Goal: Task Accomplishment & Management: Complete application form

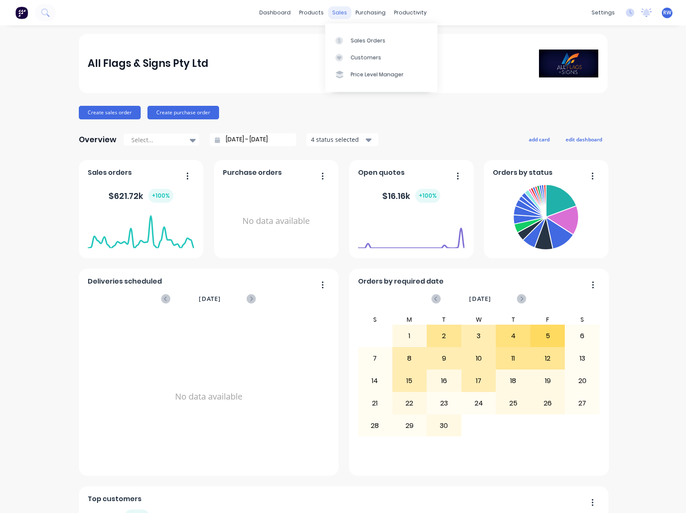
click at [335, 13] on div "sales" at bounding box center [339, 12] width 23 height 13
click at [360, 39] on div "Sales Orders" at bounding box center [367, 41] width 35 height 8
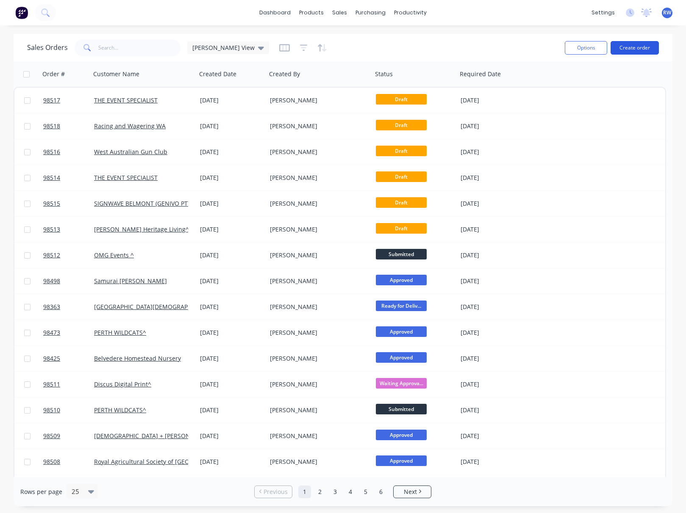
click at [627, 49] on button "Create order" at bounding box center [634, 48] width 48 height 14
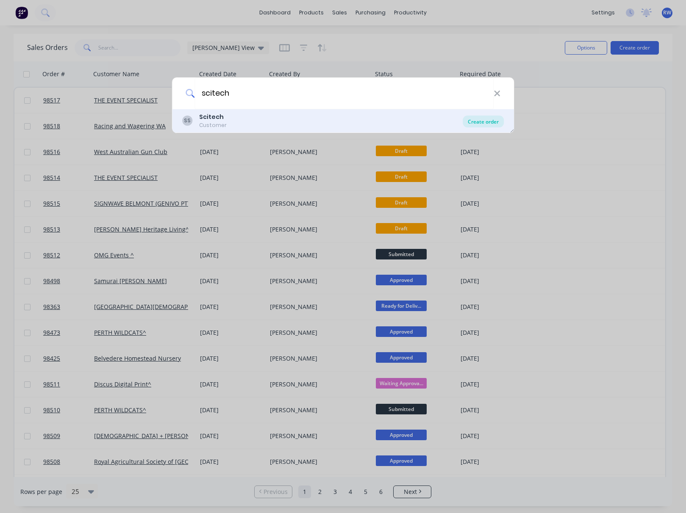
type input "scitech"
click at [483, 122] on div "Create order" at bounding box center [483, 122] width 41 height 12
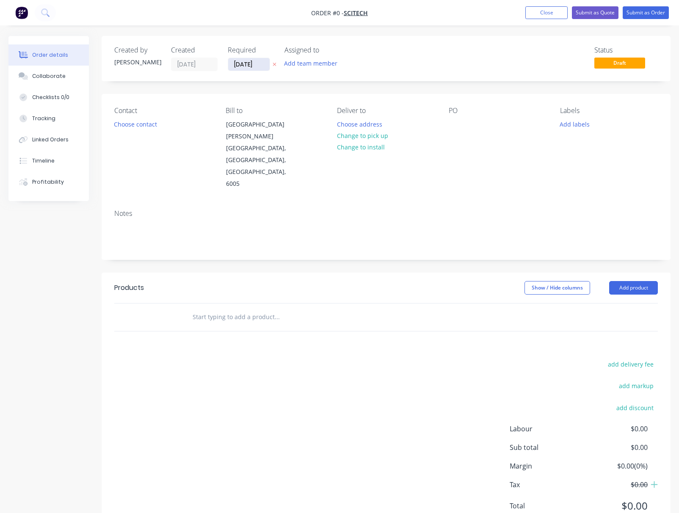
click at [260, 63] on input "[DATE]" at bounding box center [249, 64] width 42 height 13
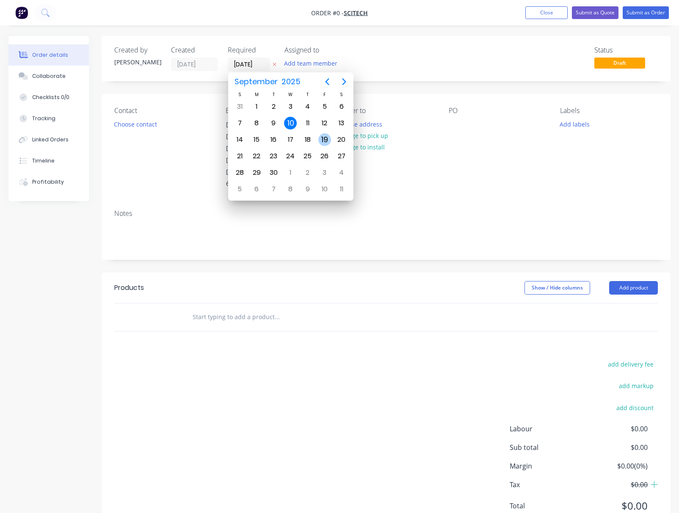
click at [326, 140] on div "19" at bounding box center [325, 139] width 13 height 13
type input "[DATE]"
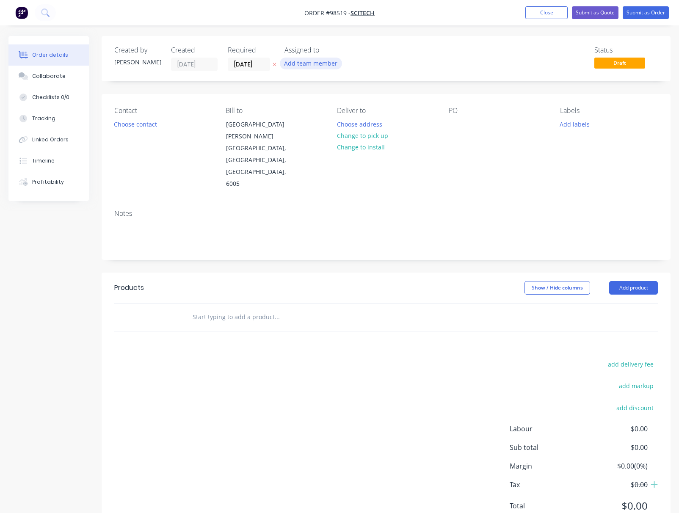
click at [311, 64] on button "Add team member" at bounding box center [311, 63] width 62 height 11
type input "rhon"
click at [329, 113] on div "[PERSON_NAME] (You)" at bounding box center [352, 110] width 85 height 9
click at [120, 127] on button "Choose contact" at bounding box center [136, 123] width 52 height 11
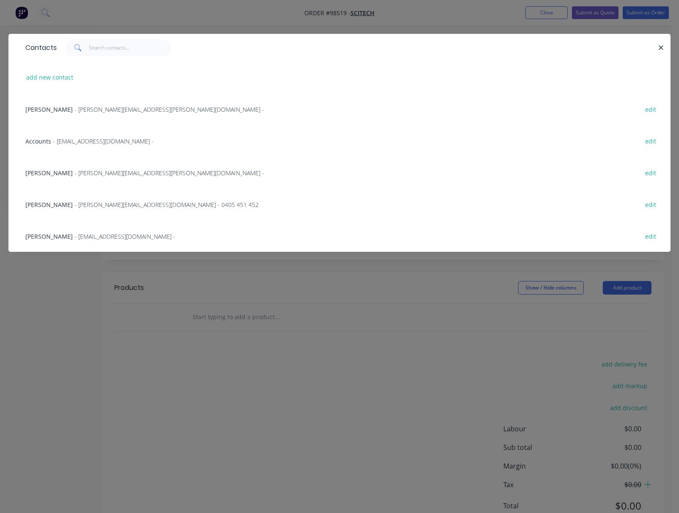
click at [101, 112] on span "- [PERSON_NAME][EMAIL_ADDRESS][PERSON_NAME][DOMAIN_NAME] -" at bounding box center [170, 109] width 190 height 8
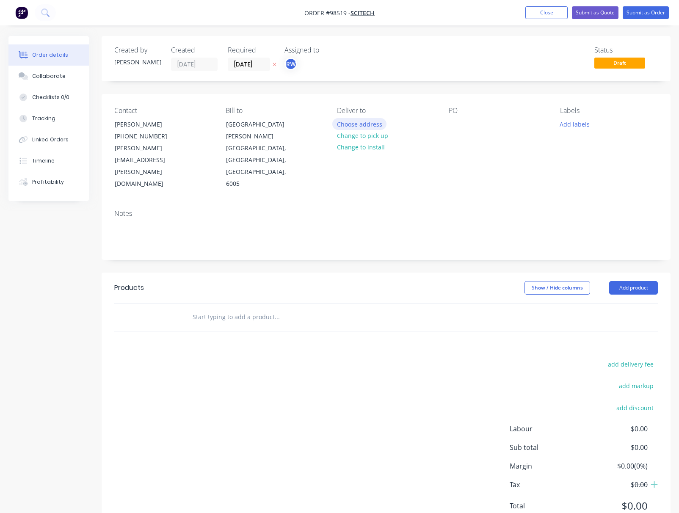
click at [360, 127] on button "Choose address" at bounding box center [359, 123] width 54 height 11
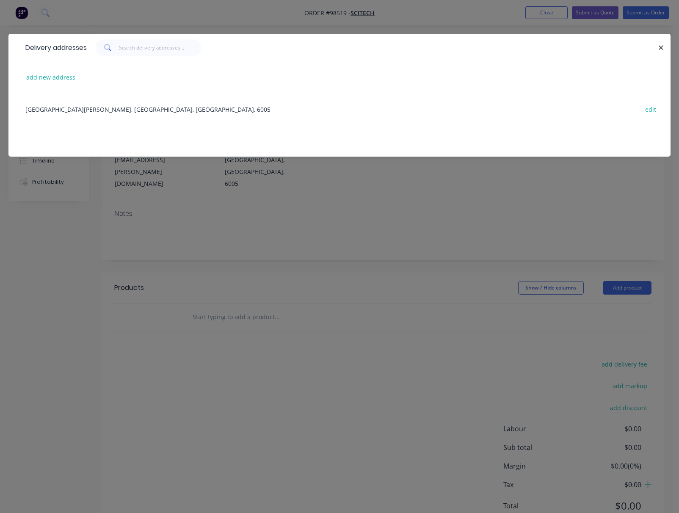
drag, startPoint x: 161, startPoint y: 111, endPoint x: 200, endPoint y: 116, distance: 39.8
click at [161, 111] on div "[GEOGRAPHIC_DATA][PERSON_NAME], [GEOGRAPHIC_DATA], [GEOGRAPHIC_DATA], 6005 edit" at bounding box center [339, 109] width 637 height 32
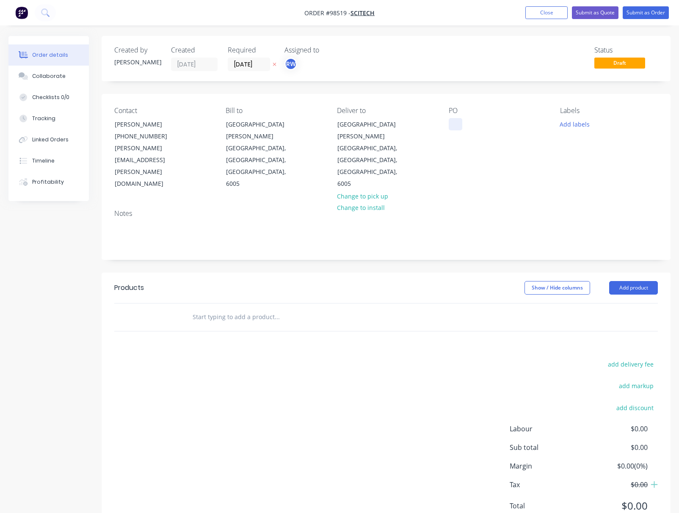
drag, startPoint x: 453, startPoint y: 126, endPoint x: 454, endPoint y: 131, distance: 4.8
click at [453, 126] on div at bounding box center [456, 124] width 14 height 12
click at [574, 127] on button "Add labels" at bounding box center [575, 123] width 39 height 11
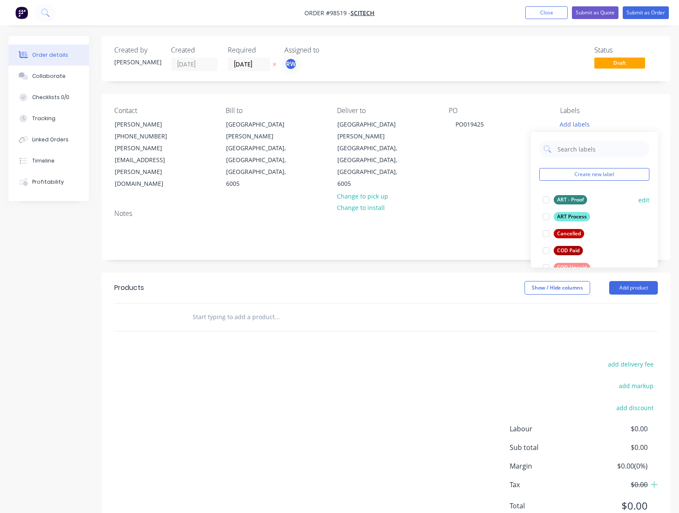
click at [572, 199] on div "ART - Proof" at bounding box center [570, 199] width 33 height 9
click at [574, 213] on div "ART Process" at bounding box center [572, 212] width 36 height 9
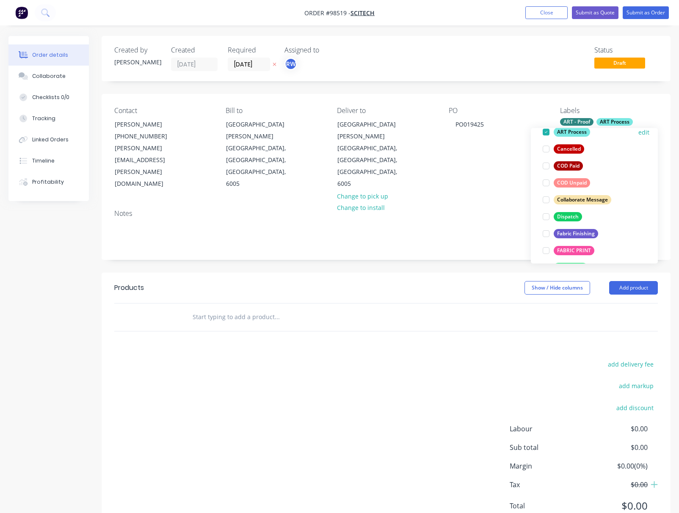
scroll to position [83, 0]
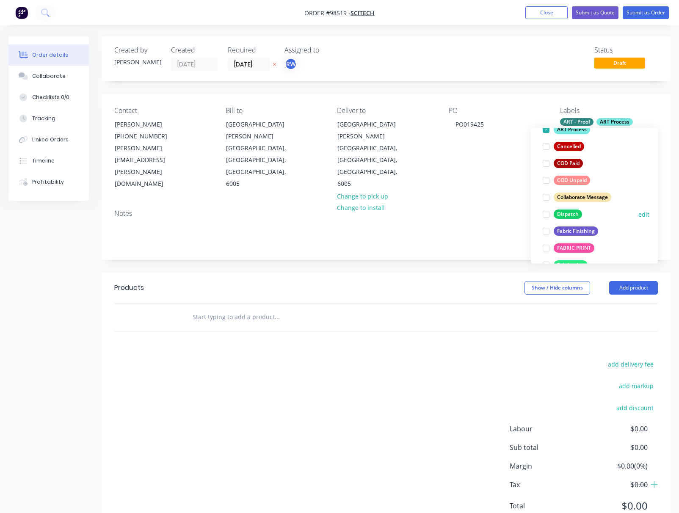
click at [569, 212] on div "Dispatch" at bounding box center [568, 214] width 28 height 9
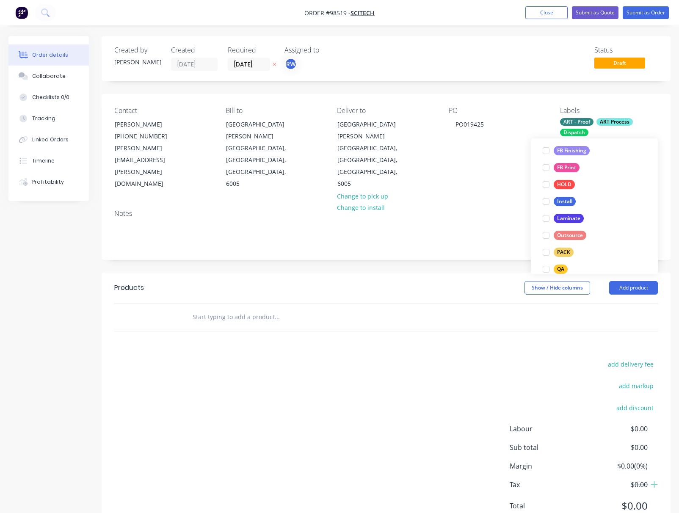
scroll to position [228, 0]
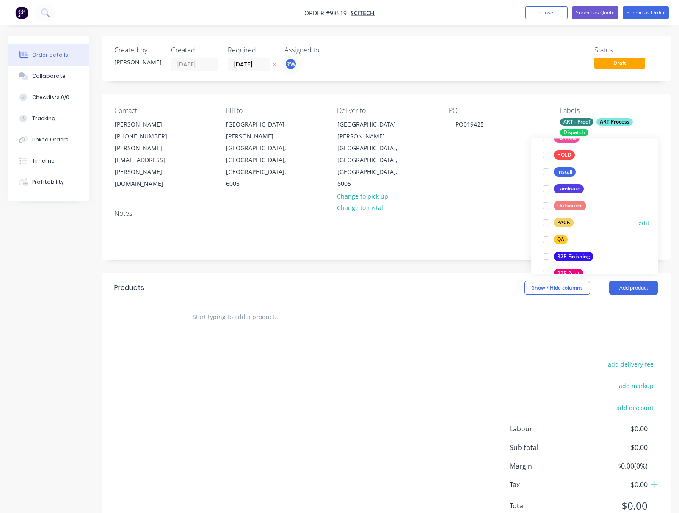
click at [565, 221] on div "PACK" at bounding box center [564, 223] width 20 height 9
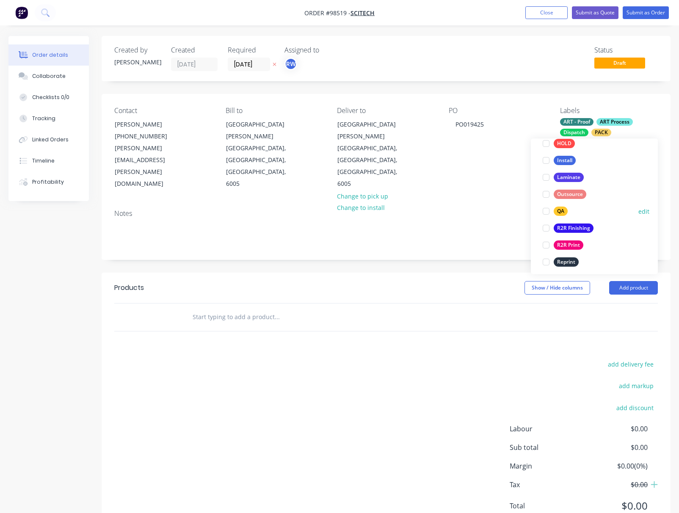
click at [559, 211] on div "QA" at bounding box center [561, 211] width 14 height 9
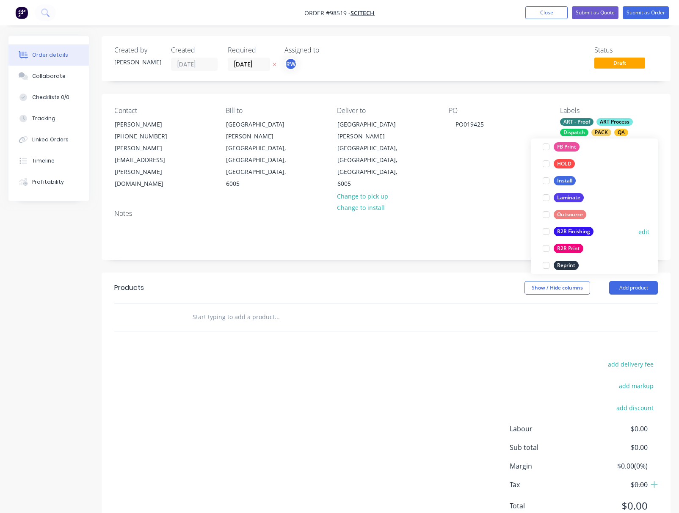
click at [566, 233] on div "R2R Finishing" at bounding box center [574, 231] width 40 height 9
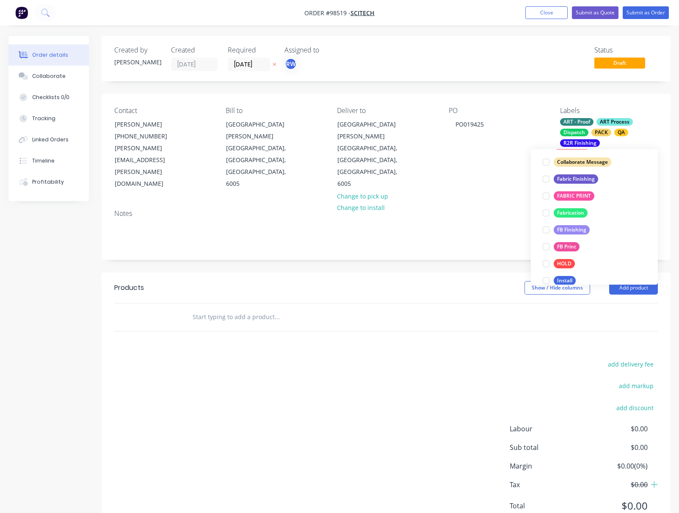
scroll to position [267, 0]
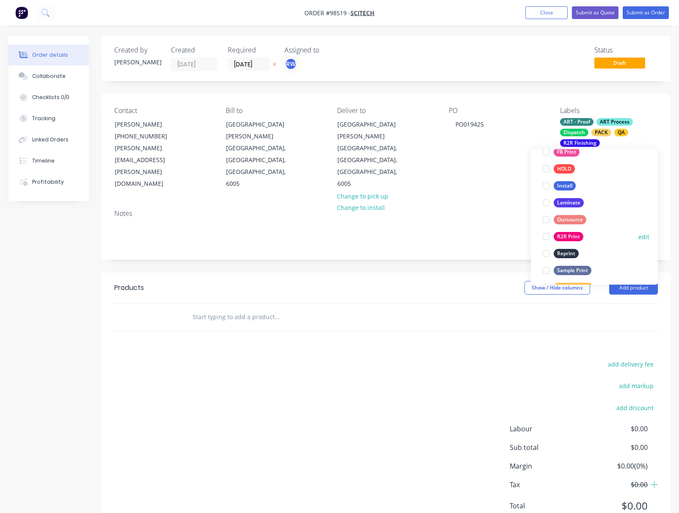
click at [567, 239] on div "R2R Print" at bounding box center [569, 237] width 30 height 9
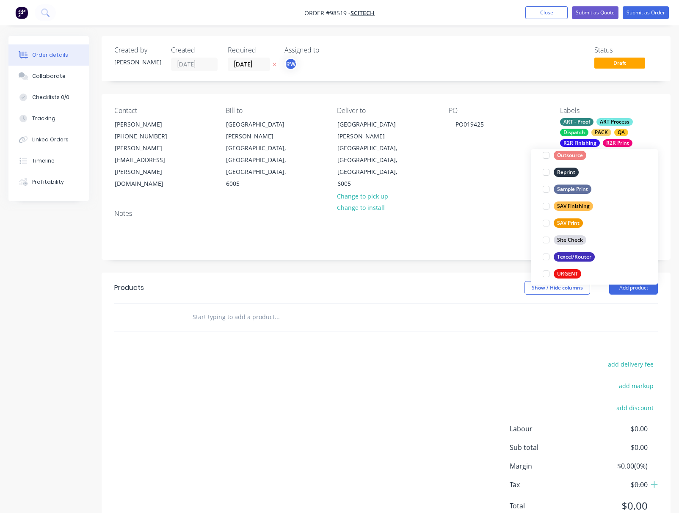
scroll to position [407, 0]
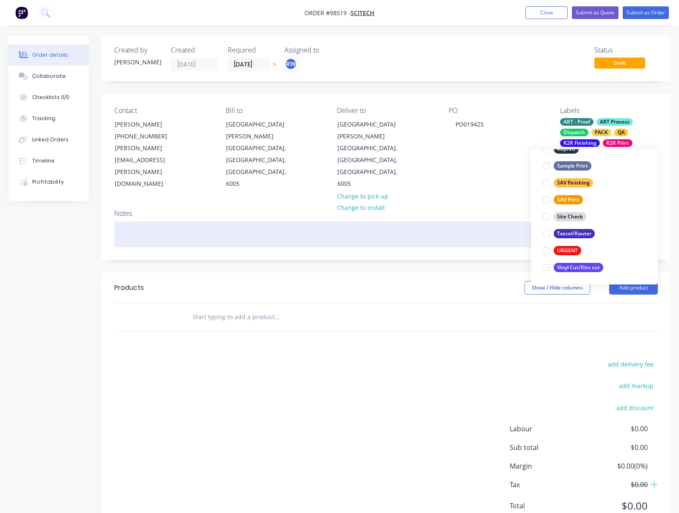
click at [158, 227] on div at bounding box center [386, 235] width 544 height 26
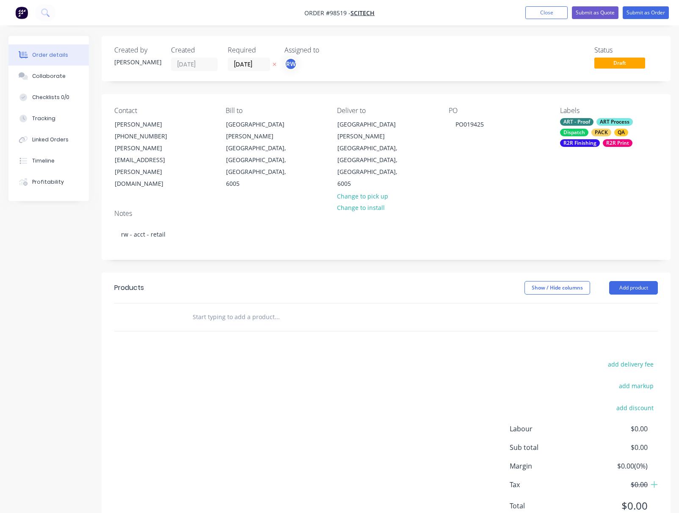
click at [199, 309] on input "text" at bounding box center [276, 317] width 169 height 17
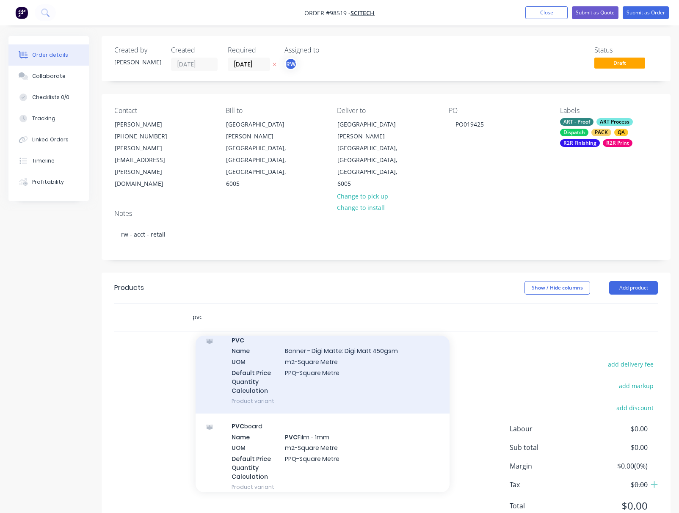
scroll to position [277, 0]
type input "pvc"
click at [302, 343] on div "PVC Name Banner - Digi Matte: Digi Matt 450gsm UOM m2-Square Metre Default Pric…" at bounding box center [323, 372] width 254 height 86
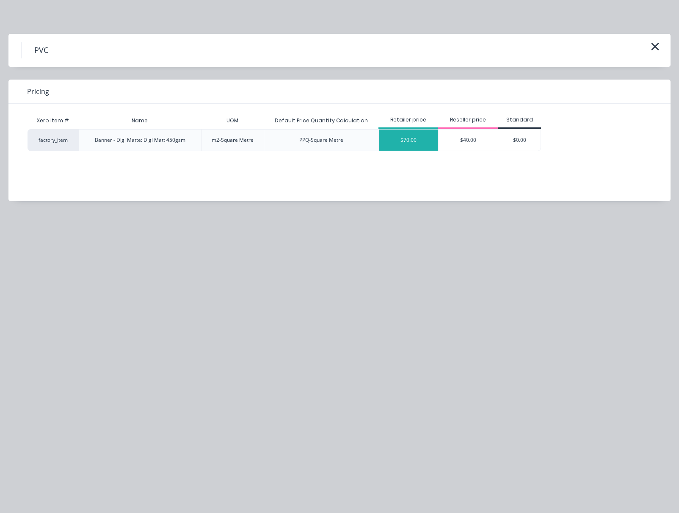
click at [407, 140] on div "$70.00" at bounding box center [408, 140] width 59 height 21
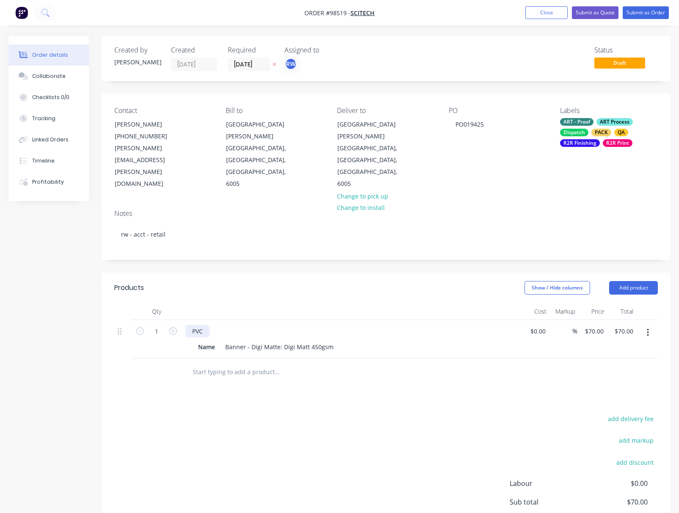
drag, startPoint x: 208, startPoint y: 319, endPoint x: 212, endPoint y: 320, distance: 4.4
click at [208, 325] on div "PVC" at bounding box center [198, 331] width 24 height 12
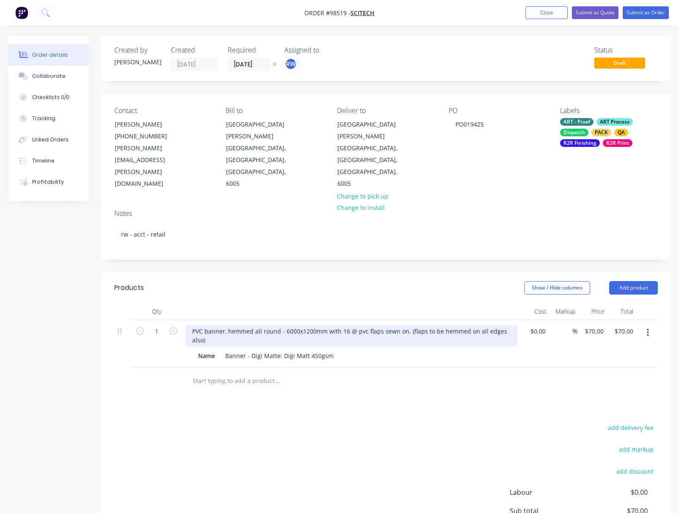
click at [380, 325] on div "PVC banner, hemmed all round - 6000x1200mm with 16 @ pvc flaps sewn on. (flaps …" at bounding box center [352, 335] width 332 height 21
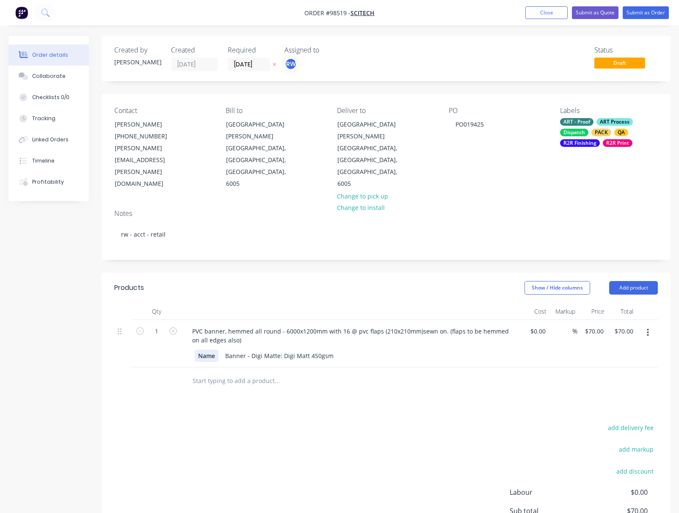
drag, startPoint x: 216, startPoint y: 345, endPoint x: 164, endPoint y: 338, distance: 53.0
click at [195, 350] on div "Name" at bounding box center [207, 356] width 24 height 12
click at [197, 350] on div "Name" at bounding box center [207, 356] width 24 height 12
drag, startPoint x: 217, startPoint y: 344, endPoint x: 194, endPoint y: 345, distance: 22.9
click at [195, 350] on div "Name" at bounding box center [207, 356] width 24 height 12
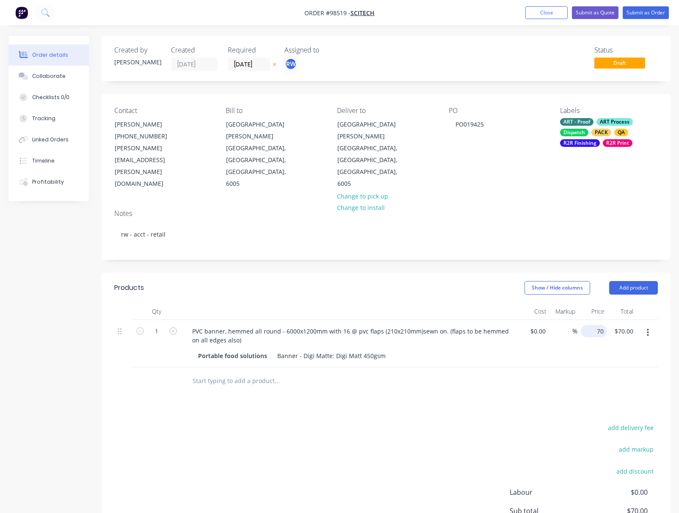
click at [596, 325] on input "70" at bounding box center [595, 331] width 23 height 12
type input "$968.00"
click at [634, 422] on button "add delivery fee" at bounding box center [631, 427] width 55 height 11
type input "55"
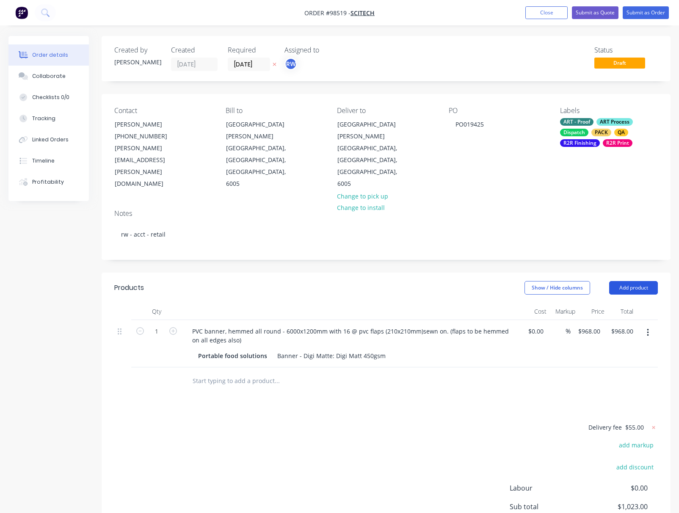
click at [626, 281] on button "Add product" at bounding box center [633, 288] width 49 height 14
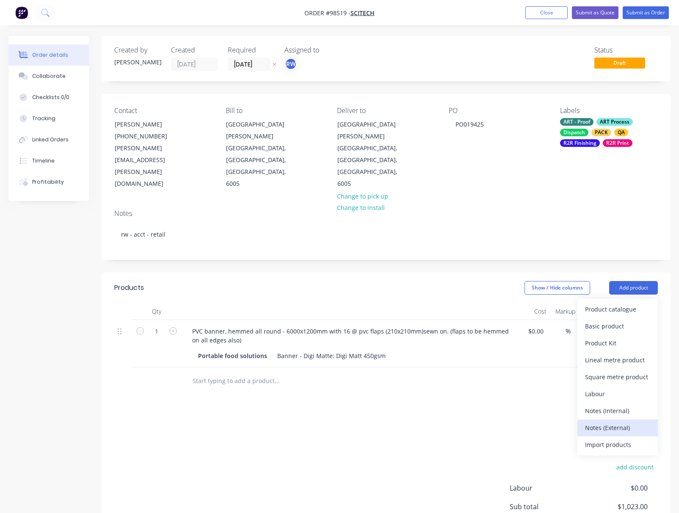
click at [614, 422] on div "Notes (External)" at bounding box center [617, 428] width 65 height 12
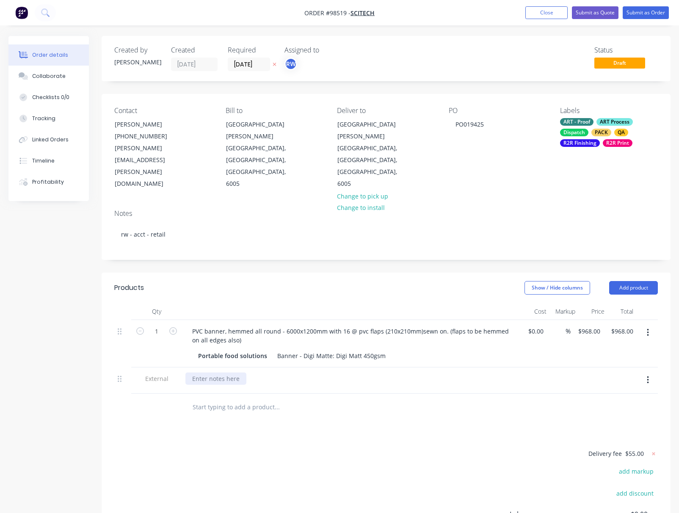
click at [227, 373] on div at bounding box center [216, 379] width 61 height 12
click at [381, 373] on div "please roll on core for dleivery to stop banner creasing and getting dmaged in …" at bounding box center [314, 379] width 256 height 12
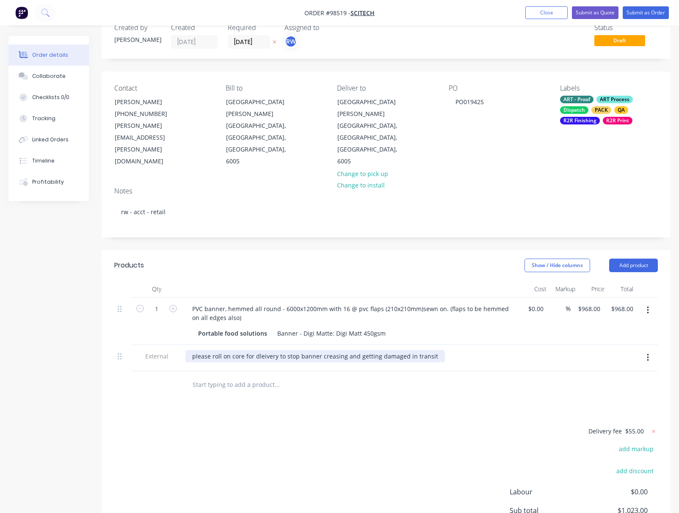
scroll to position [25, 0]
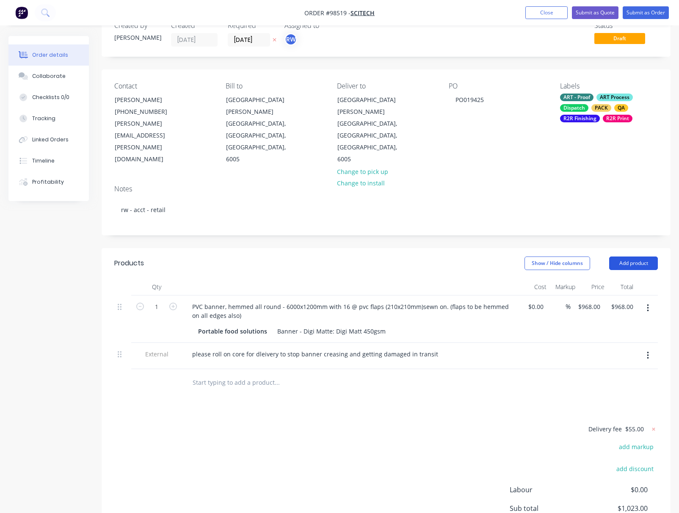
click at [630, 257] on button "Add product" at bounding box center [633, 264] width 49 height 14
click at [610, 397] on div "Notes (External)" at bounding box center [617, 403] width 65 height 12
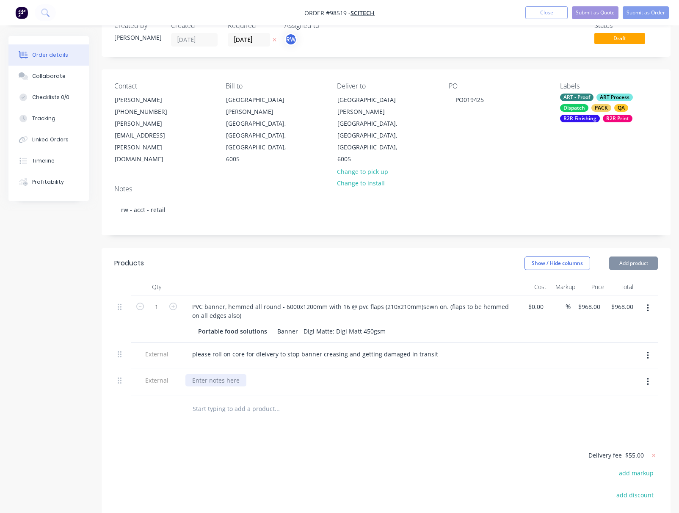
click at [221, 374] on div at bounding box center [216, 380] width 61 height 12
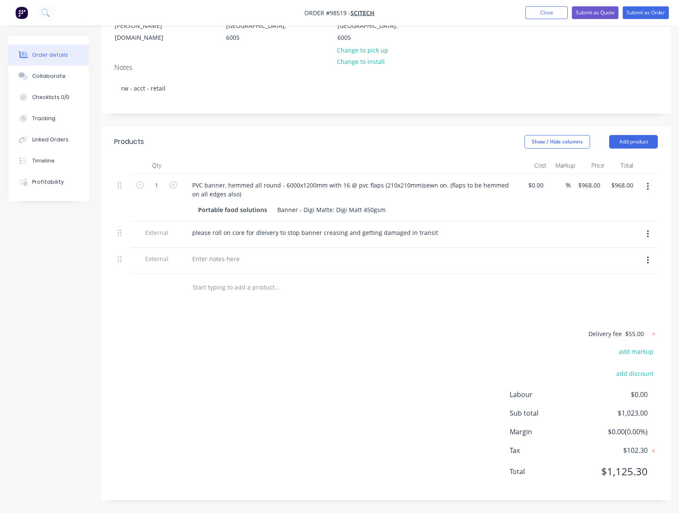
scroll to position [134, 0]
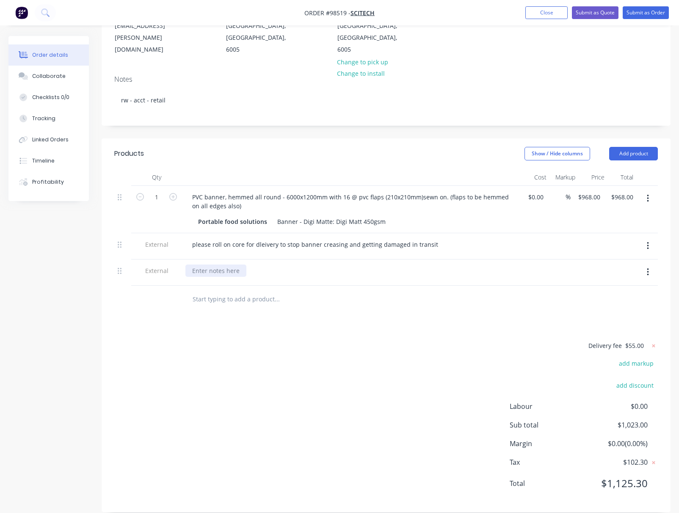
click at [213, 265] on div at bounding box center [216, 271] width 61 height 12
paste div
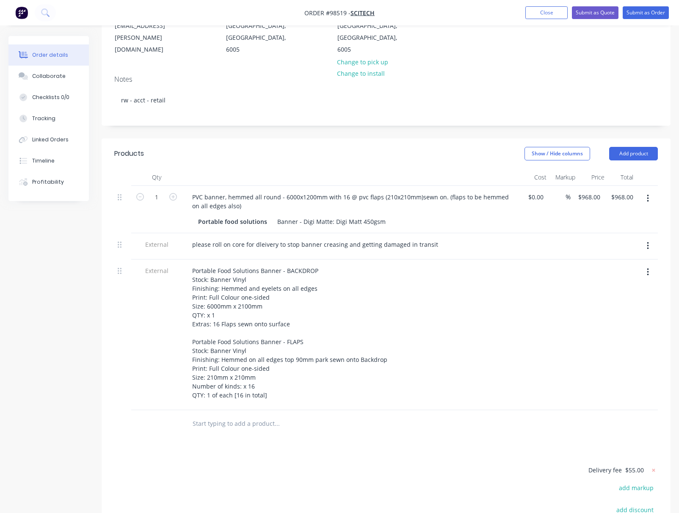
click at [119, 267] on div at bounding box center [122, 335] width 17 height 151
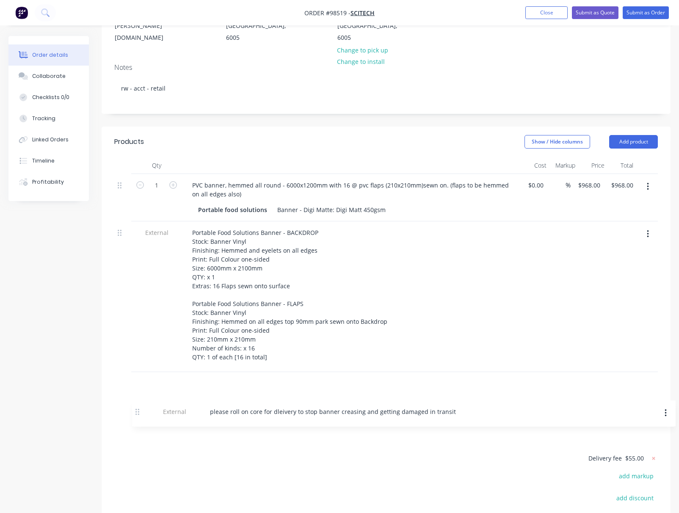
scroll to position [156, 0]
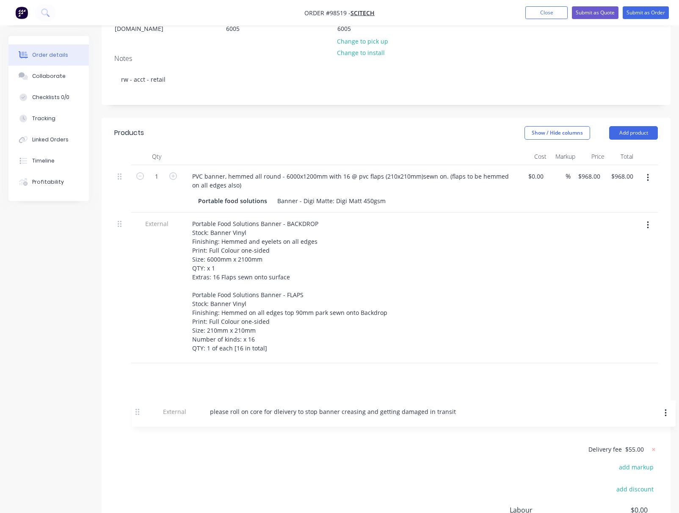
drag, startPoint x: 119, startPoint y: 233, endPoint x: 141, endPoint y: 413, distance: 180.5
click at [138, 414] on div "Products Show / Hide columns Add product Qty Cost Markup Price Total 1 PVC bann…" at bounding box center [386, 366] width 569 height 499
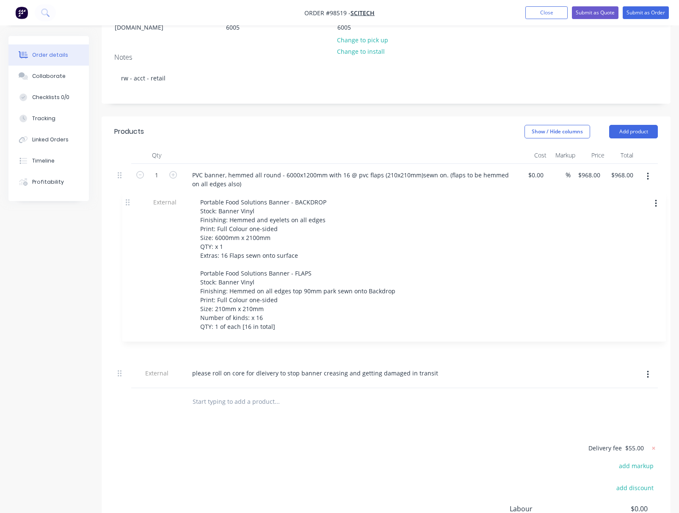
drag, startPoint x: 119, startPoint y: 239, endPoint x: 127, endPoint y: 202, distance: 37.8
click at [127, 202] on div "1 PVC banner, hemmed all round - 6000x1200mm with 16 @ pvc flaps (210x210mm)sew…" at bounding box center [386, 276] width 544 height 224
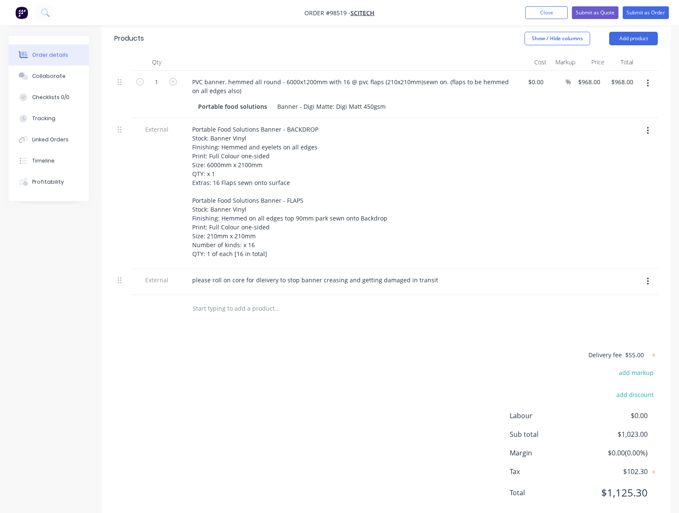
scroll to position [259, 0]
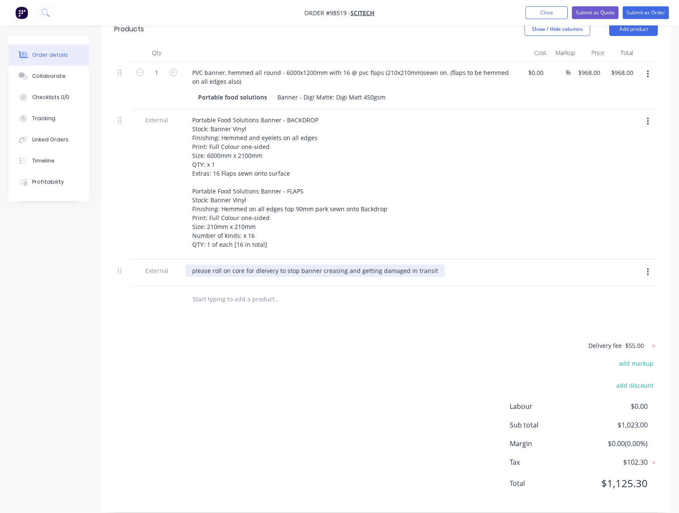
click at [262, 265] on div "please roll on core for dleivery to stop banner creasing and getting damaged in…" at bounding box center [316, 271] width 260 height 12
click at [432, 265] on div "please roll on core for delivery to stop banner creasing and getting damaged in…" at bounding box center [316, 271] width 260 height 12
click at [493, 265] on div "please roll on core for delivery to stop banner creasing and getting damaged in…" at bounding box center [347, 271] width 323 height 12
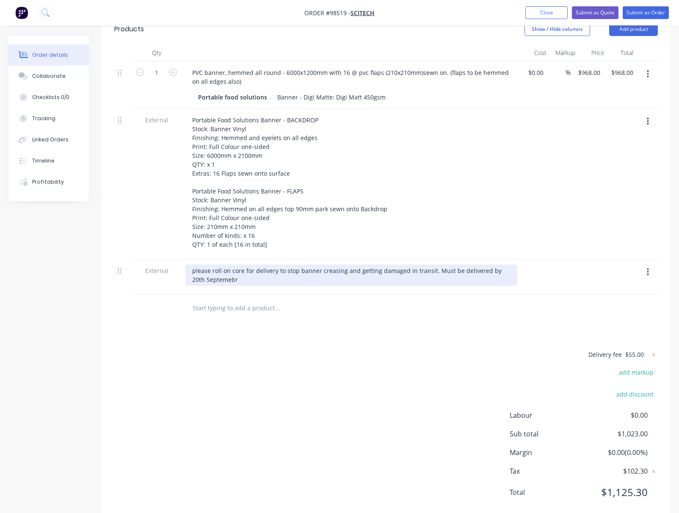
click at [498, 265] on div "please roll on core for delivery to stop banner creasing and getting damaged in…" at bounding box center [352, 275] width 332 height 21
drag, startPoint x: 446, startPoint y: 259, endPoint x: 433, endPoint y: 259, distance: 13.6
click at [433, 265] on div "please roll on core for delivery to stop banner creasing and getting damaged in…" at bounding box center [352, 275] width 332 height 21
click at [219, 268] on div "please roll on core for delivery to stop banner creasing and getting damaged in…" at bounding box center [352, 275] width 332 height 21
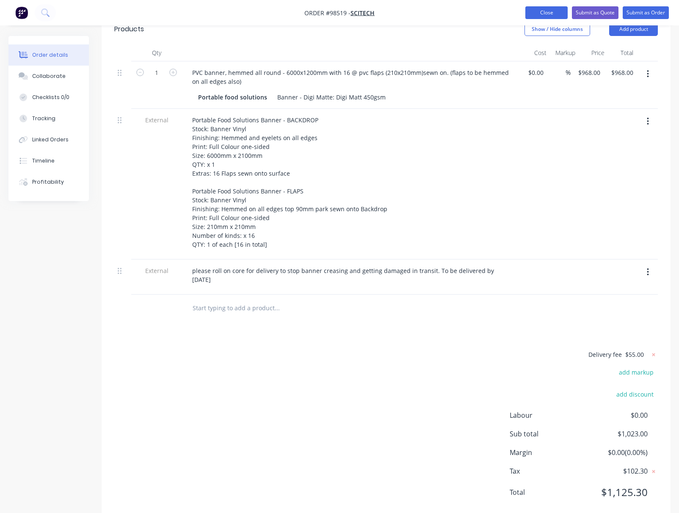
click at [546, 14] on button "Close" at bounding box center [547, 12] width 42 height 13
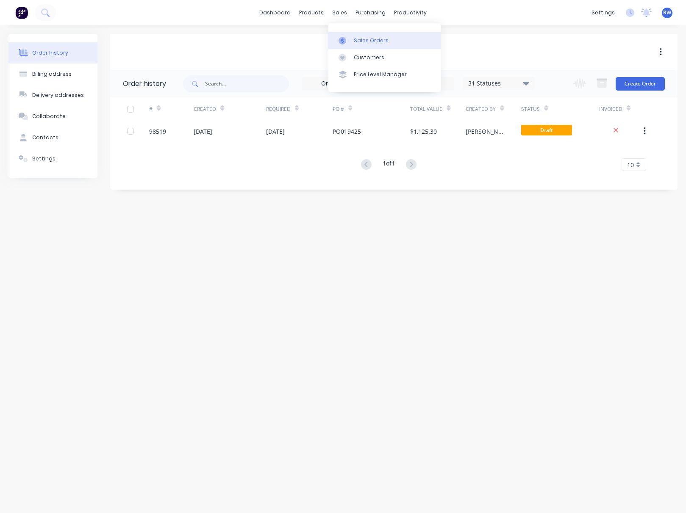
click at [372, 41] on div "Sales Orders" at bounding box center [371, 41] width 35 height 8
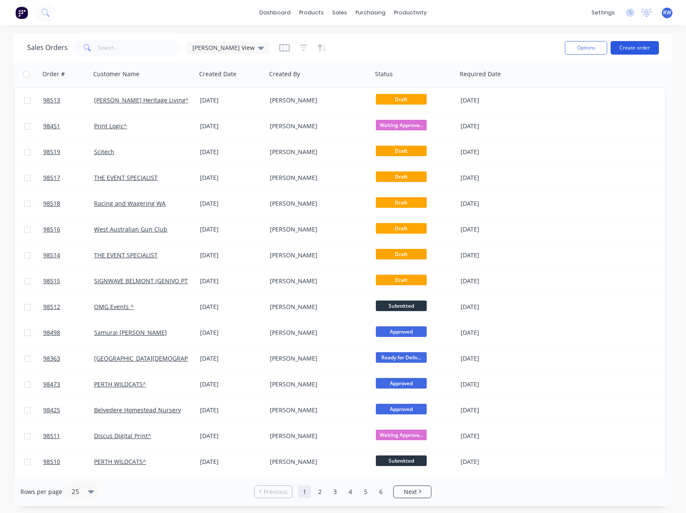
click at [637, 49] on button "Create order" at bounding box center [634, 48] width 48 height 14
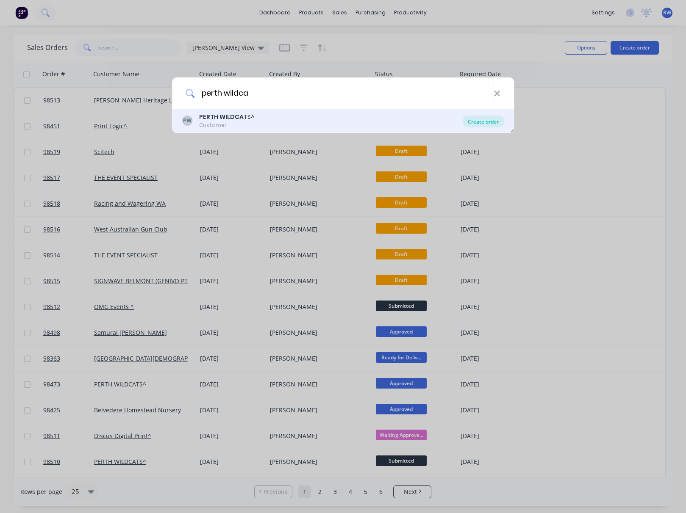
type input "perth wildca"
click at [474, 121] on div "Create order" at bounding box center [483, 122] width 41 height 12
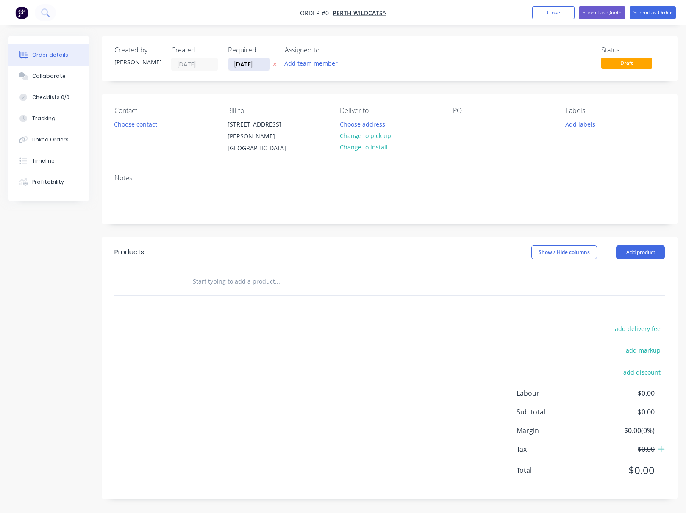
click at [260, 66] on input "[DATE]" at bounding box center [249, 64] width 42 height 13
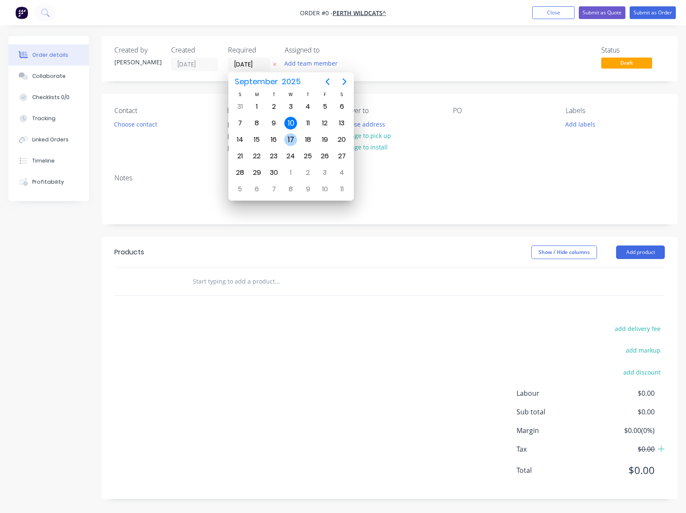
click at [288, 141] on div "17" at bounding box center [290, 139] width 13 height 13
type input "[DATE]"
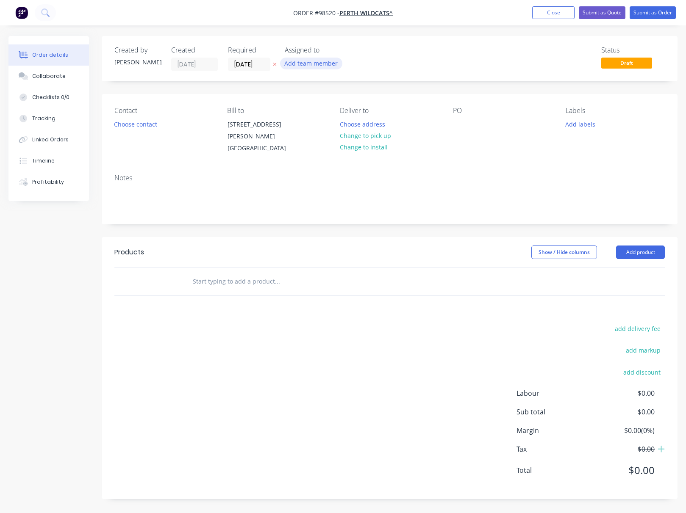
click at [304, 64] on button "Add team member" at bounding box center [311, 63] width 62 height 11
type input "[PERSON_NAME]"
click at [298, 111] on div at bounding box center [298, 110] width 17 height 17
click at [133, 127] on button "Choose contact" at bounding box center [136, 123] width 52 height 11
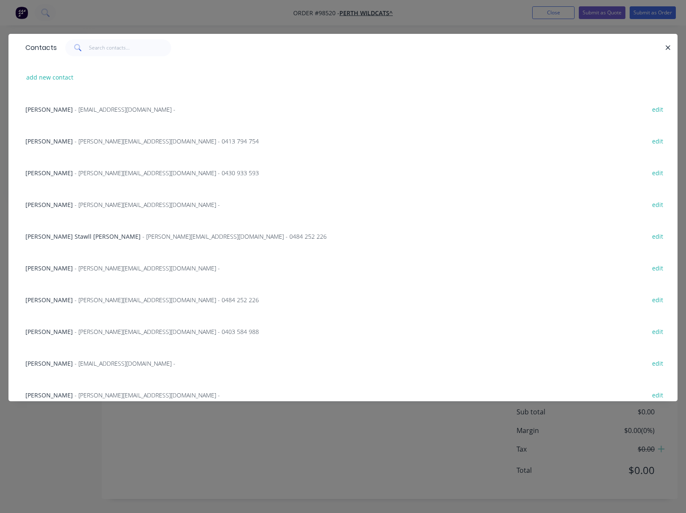
click at [59, 395] on span "[PERSON_NAME]" at bounding box center [48, 395] width 47 height 8
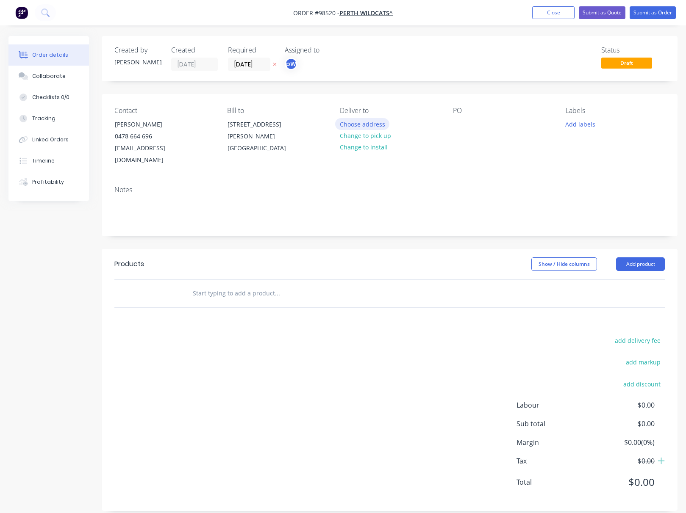
click at [358, 127] on button "Choose address" at bounding box center [362, 123] width 54 height 11
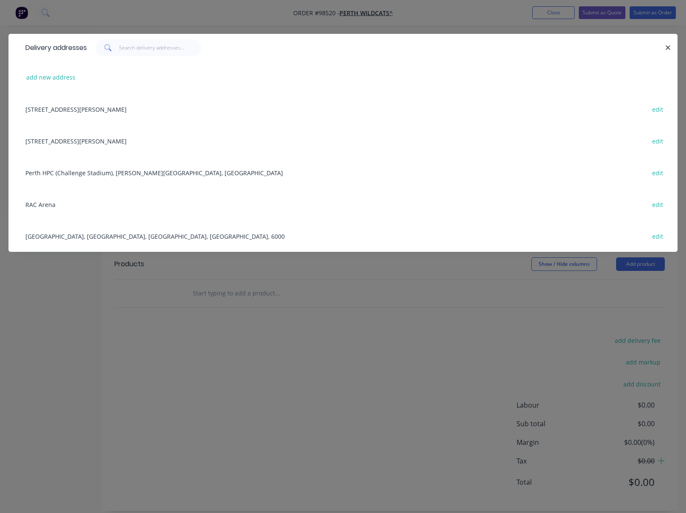
click at [79, 141] on div "[STREET_ADDRESS][PERSON_NAME] edit" at bounding box center [342, 141] width 643 height 32
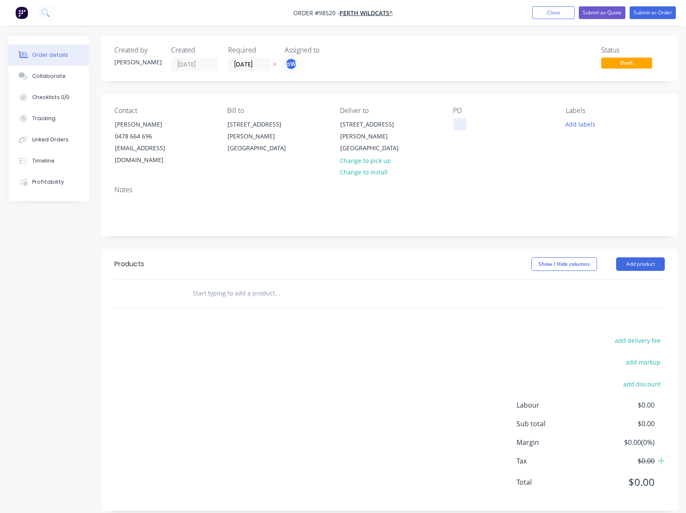
click at [453, 123] on div at bounding box center [460, 124] width 14 height 12
click at [573, 122] on button "Add labels" at bounding box center [580, 123] width 39 height 11
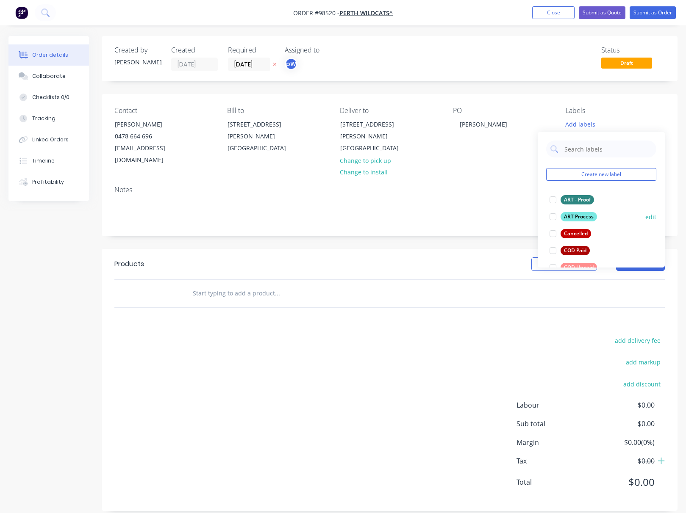
click at [584, 218] on div "ART Process" at bounding box center [578, 216] width 36 height 9
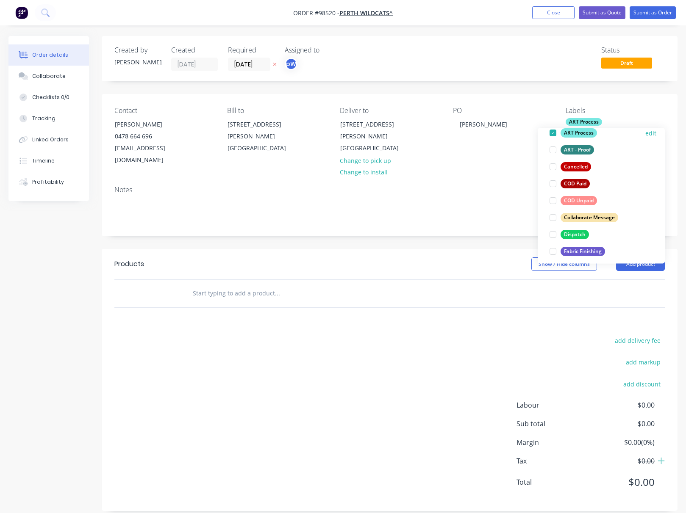
scroll to position [64, 0]
click at [568, 232] on div "Dispatch" at bounding box center [574, 233] width 28 height 9
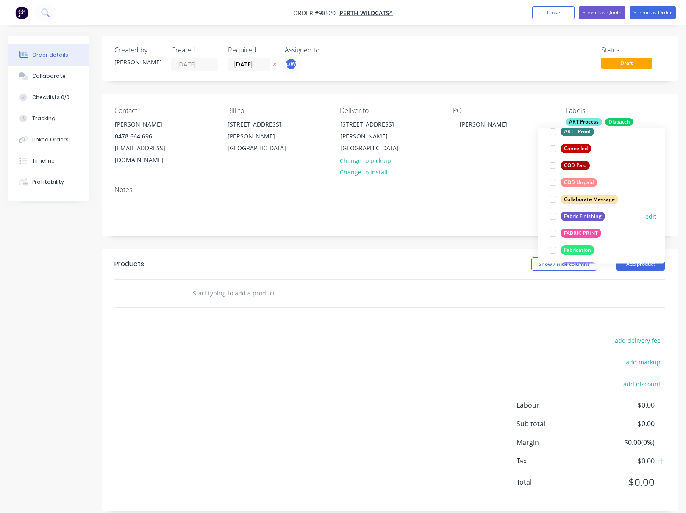
click at [570, 220] on div "Fabric Finishing" at bounding box center [582, 216] width 44 height 9
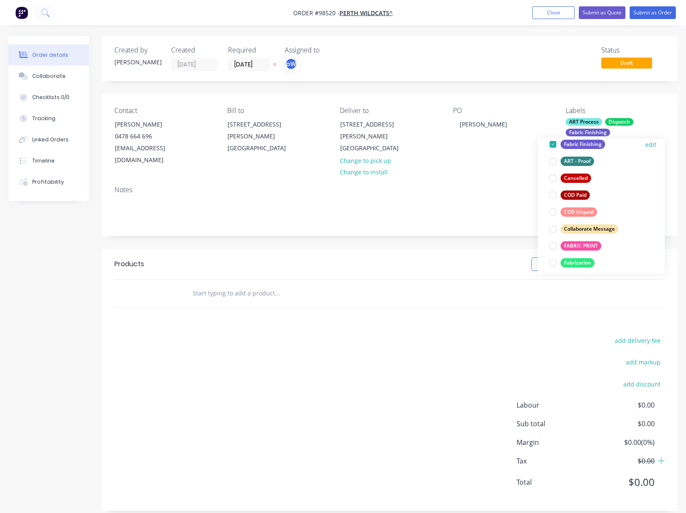
scroll to position [114, 0]
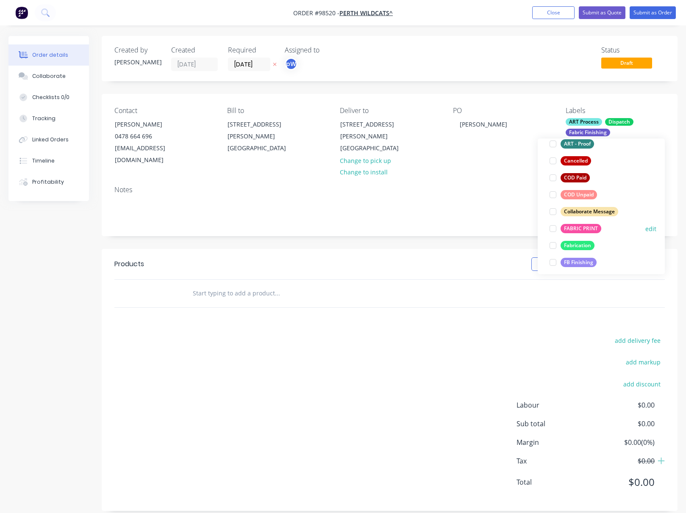
click at [571, 230] on div "FABRIC PRINT" at bounding box center [580, 228] width 41 height 9
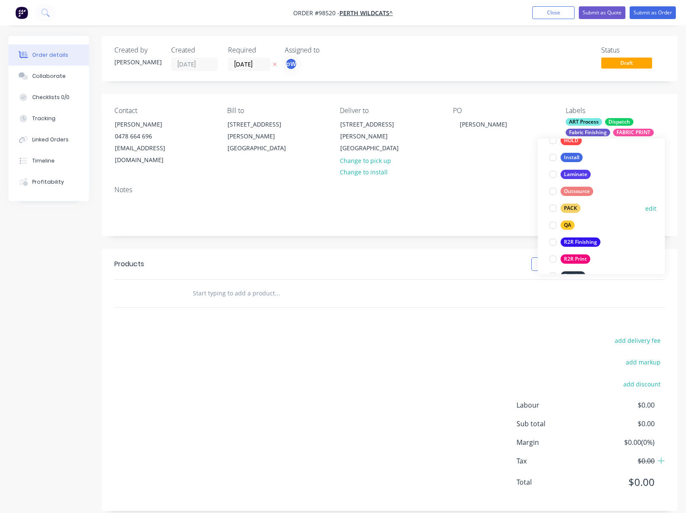
click at [571, 212] on div "PACK" at bounding box center [570, 208] width 20 height 9
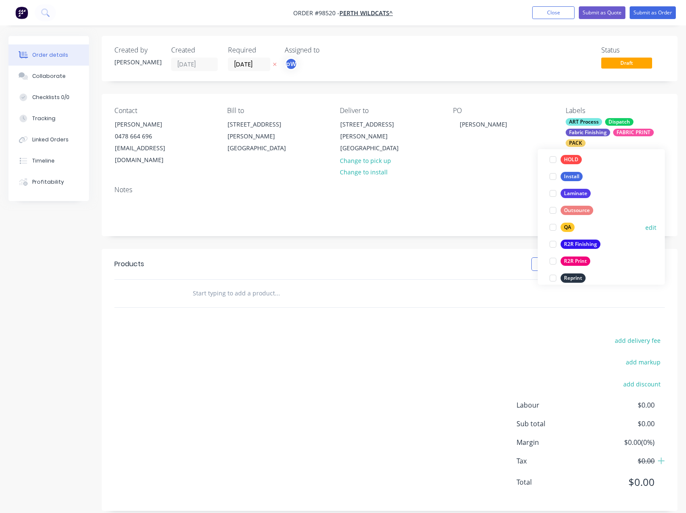
click at [566, 225] on div "QA" at bounding box center [567, 227] width 14 height 9
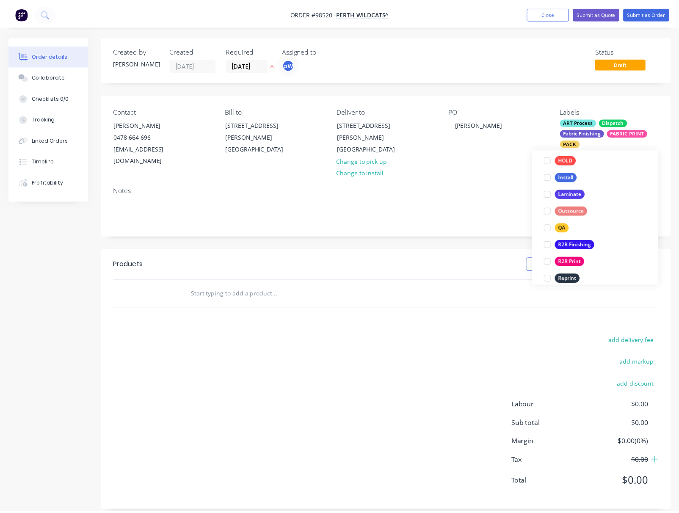
scroll to position [74, 0]
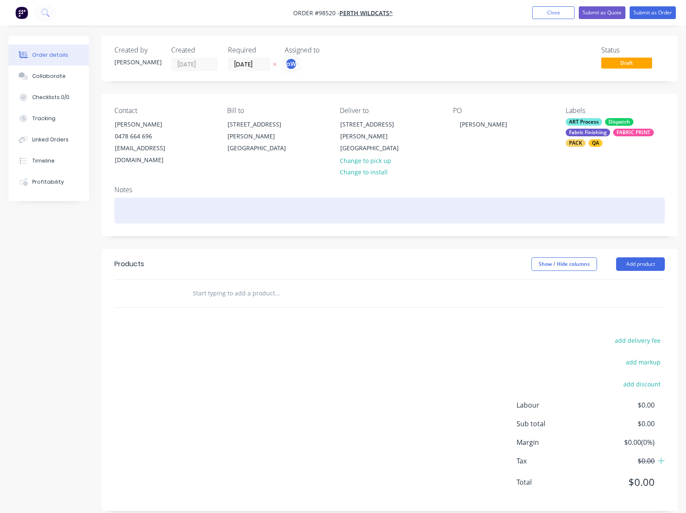
click at [159, 198] on div at bounding box center [389, 211] width 550 height 26
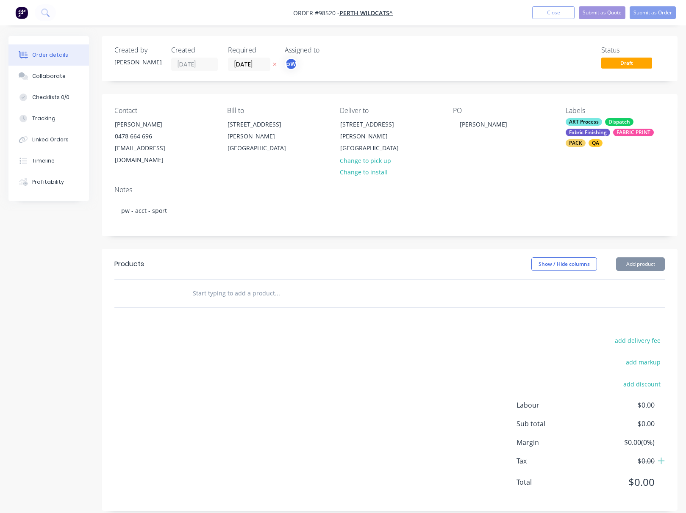
click at [198, 285] on input "text" at bounding box center [276, 293] width 169 height 17
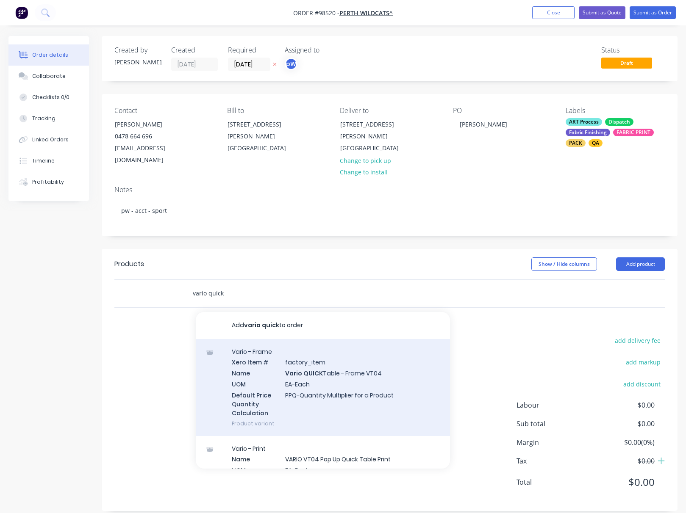
type input "vario quick"
click at [321, 362] on div "Vario - Frame Xero Item # factory_item Name Vario QUICK Table - Frame VT04 UOM …" at bounding box center [323, 387] width 254 height 97
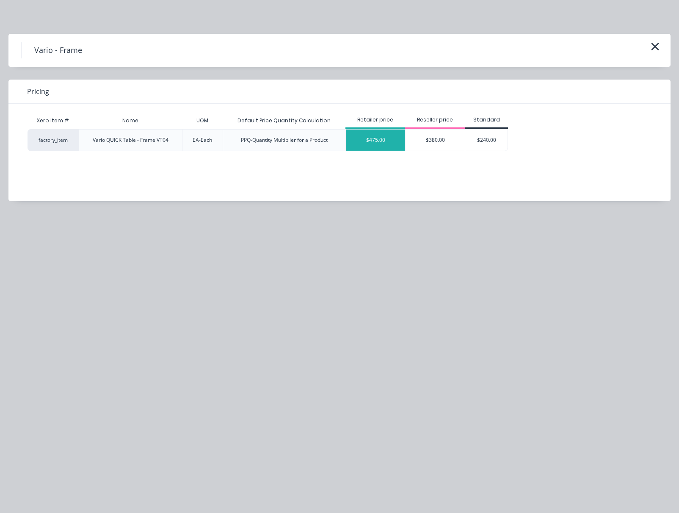
click at [362, 144] on div "$475.00" at bounding box center [375, 140] width 59 height 21
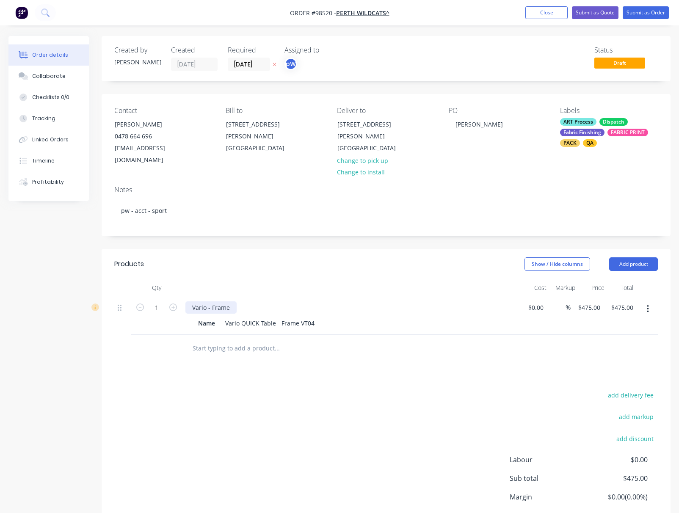
drag, startPoint x: 233, startPoint y: 294, endPoint x: 241, endPoint y: 300, distance: 9.8
click at [233, 302] on div "Vario - Frame" at bounding box center [211, 308] width 51 height 12
drag, startPoint x: 216, startPoint y: 311, endPoint x: 194, endPoint y: 310, distance: 22.9
click at [195, 317] on div "Name" at bounding box center [207, 323] width 24 height 12
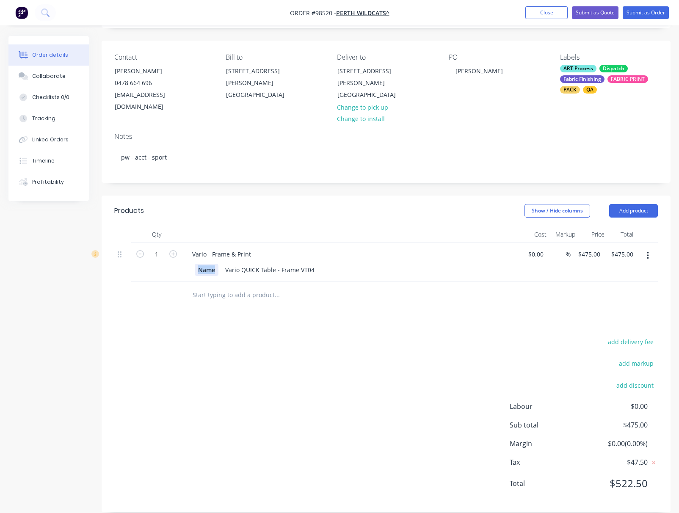
drag, startPoint x: 211, startPoint y: 260, endPoint x: 218, endPoint y: 264, distance: 8.5
click at [211, 264] on div "Name" at bounding box center [207, 270] width 24 height 12
drag, startPoint x: 216, startPoint y: 258, endPoint x: 172, endPoint y: 255, distance: 43.8
click at [195, 264] on div "Name" at bounding box center [207, 270] width 24 height 12
click at [593, 248] on input "475" at bounding box center [591, 254] width 26 height 12
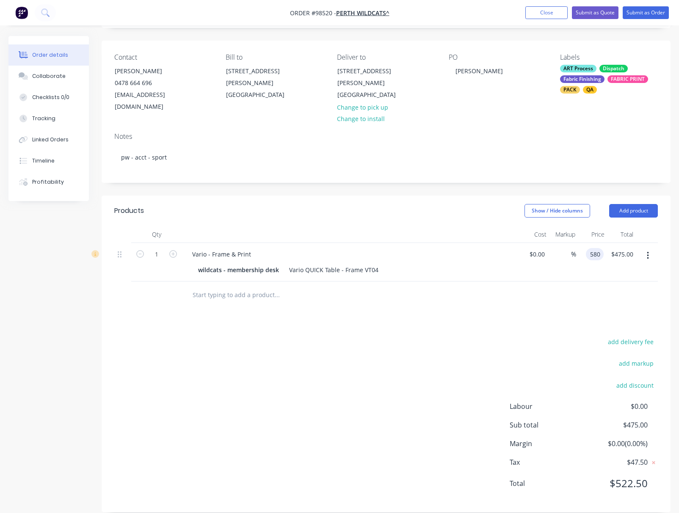
type input "$580.00"
click at [618, 324] on div "Products Show / Hide columns Add product Qty Cost Markup Price Total 1 Vario - …" at bounding box center [386, 354] width 569 height 317
click at [625, 336] on button "add delivery fee" at bounding box center [631, 341] width 55 height 11
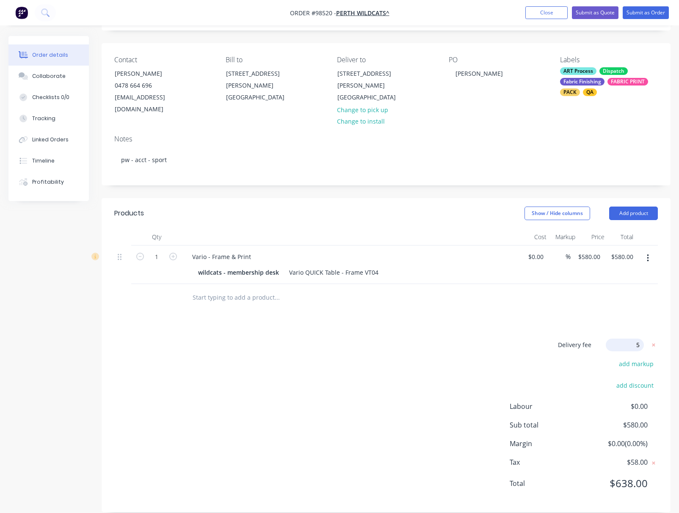
type input "55"
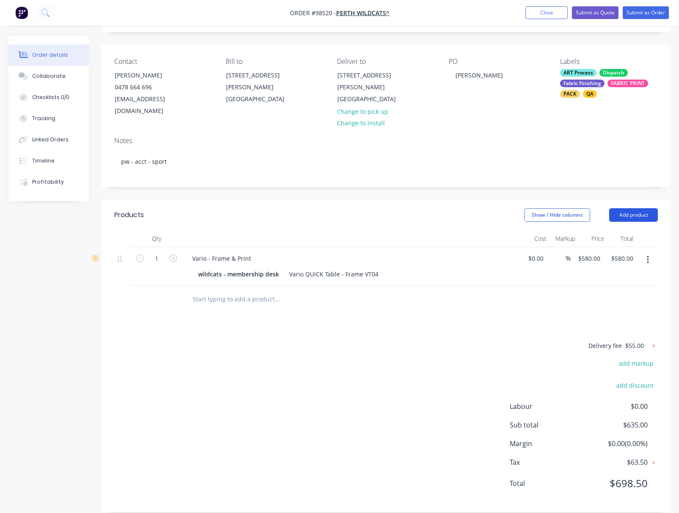
drag, startPoint x: 626, startPoint y: 202, endPoint x: 621, endPoint y: 203, distance: 4.8
click at [626, 208] on button "Add product" at bounding box center [633, 215] width 49 height 14
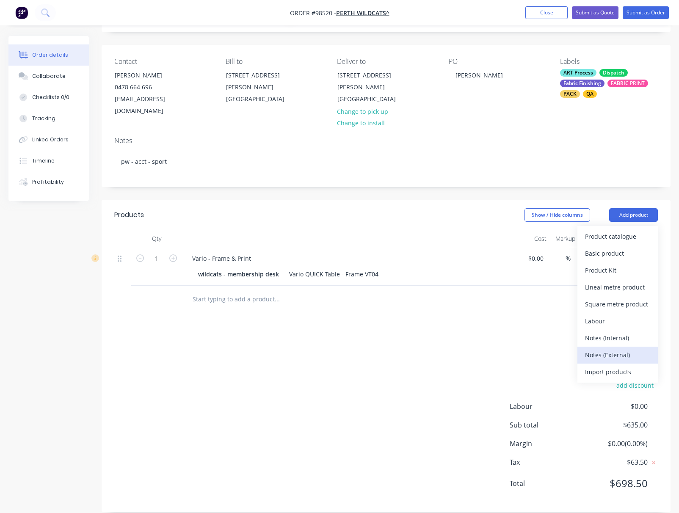
click at [606, 349] on div "Notes (External)" at bounding box center [617, 355] width 65 height 12
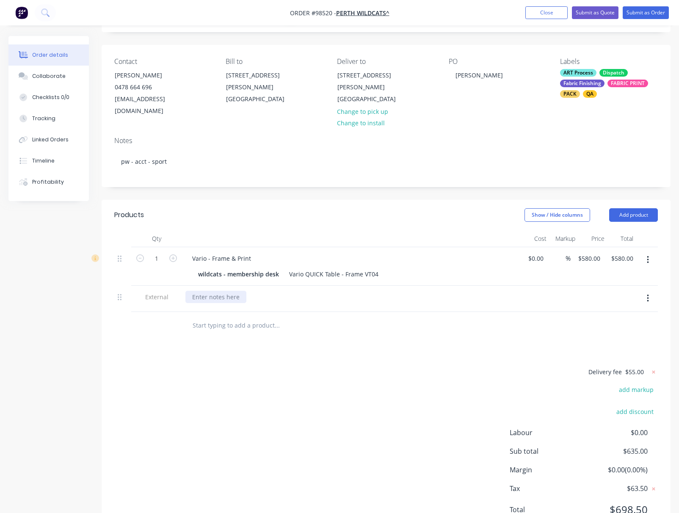
click at [222, 291] on div at bounding box center [216, 297] width 61 height 12
click at [222, 291] on div "to be delviered before [DATE]" at bounding box center [234, 297] width 97 height 12
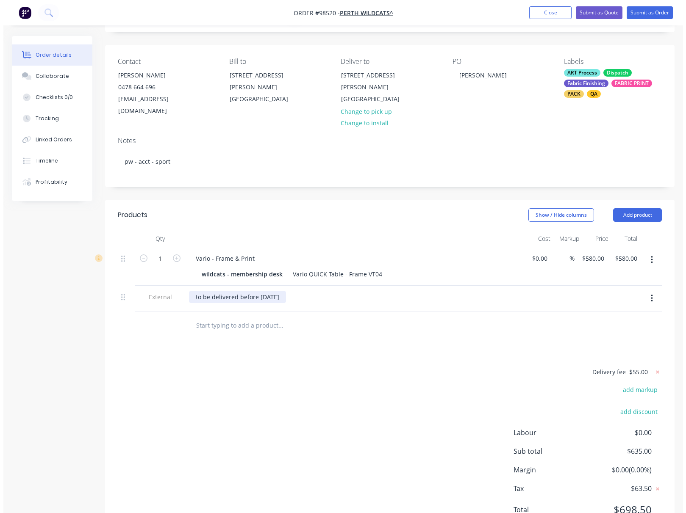
scroll to position [0, 0]
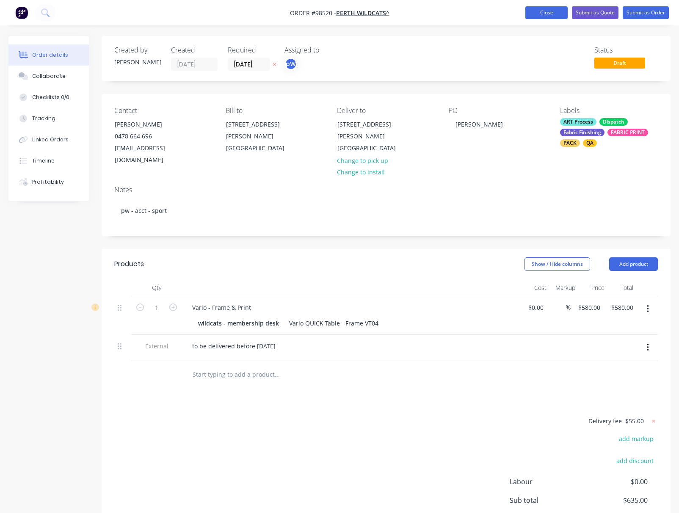
click at [552, 14] on button "Close" at bounding box center [547, 12] width 42 height 13
